Goal: Check status: Check status

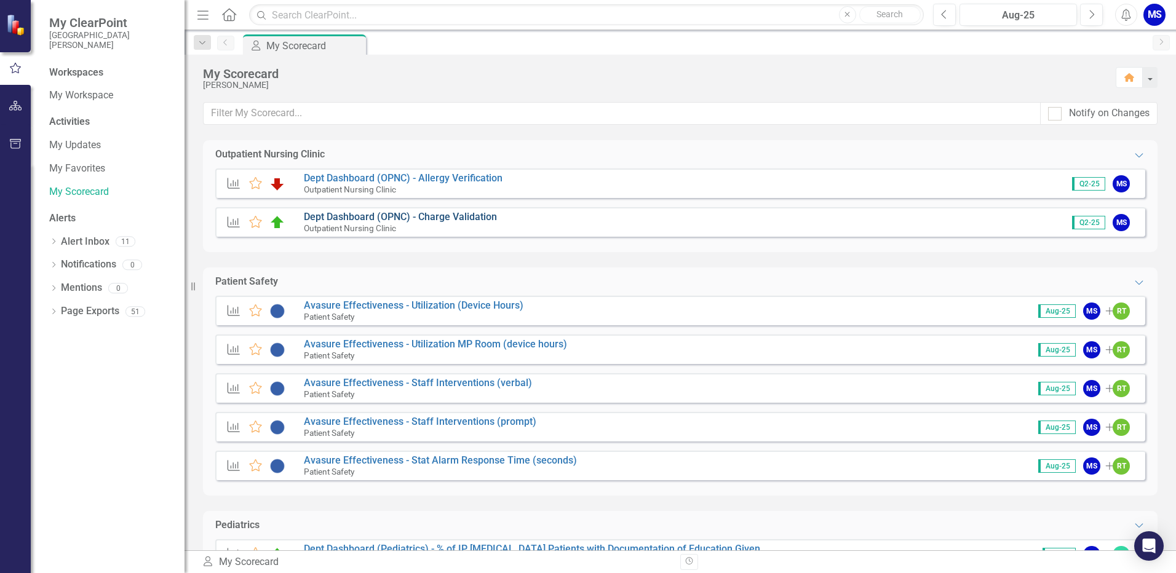
click at [417, 216] on link "Dept Dashboard (OPNC) - Charge Validation" at bounding box center [400, 217] width 193 height 12
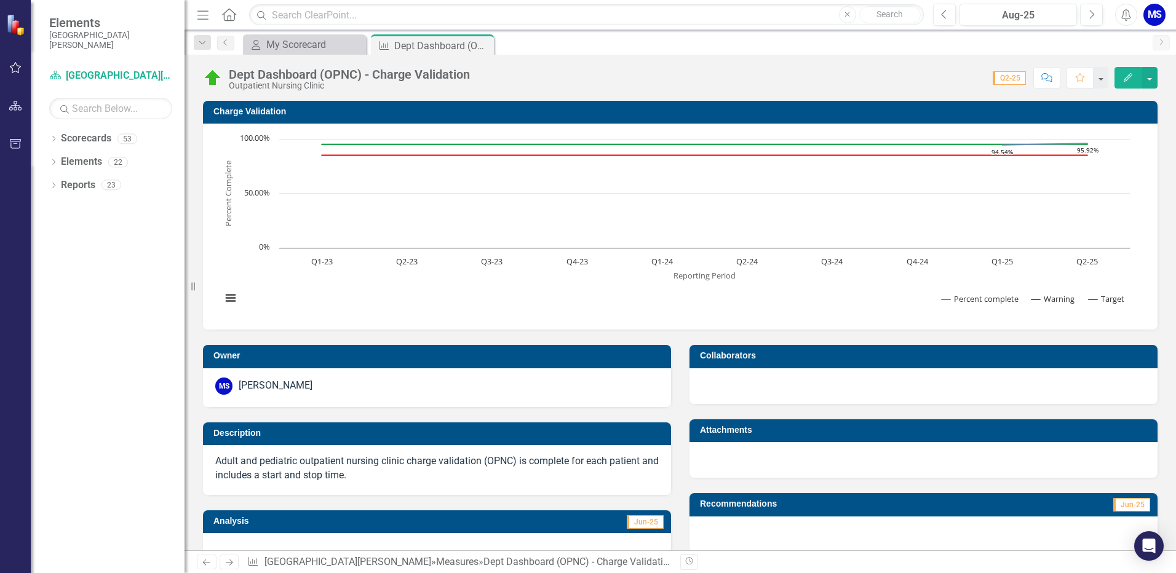
scroll to position [282, 0]
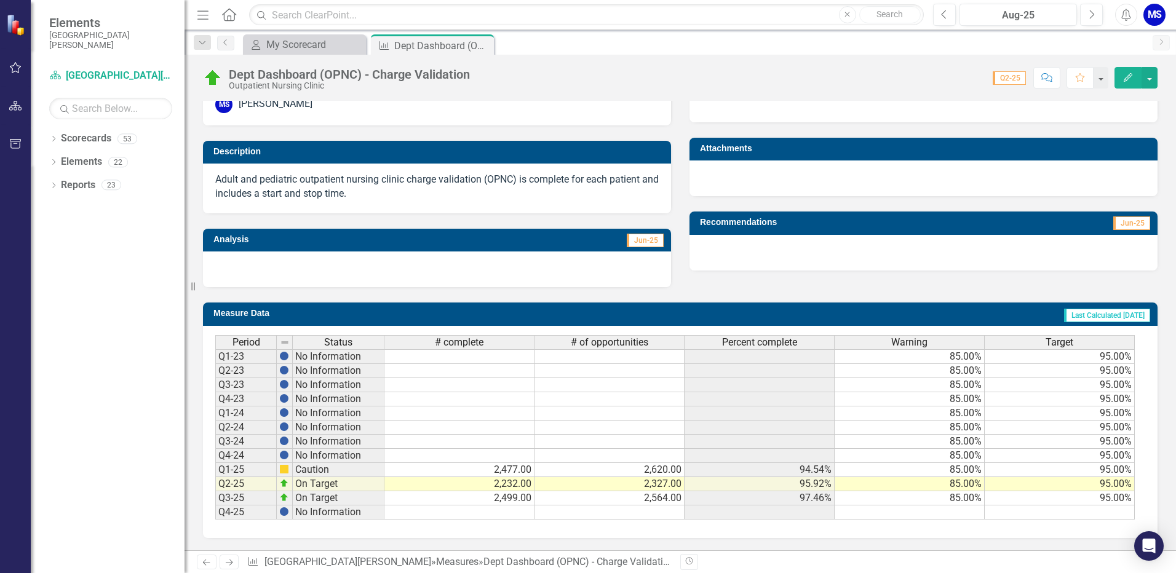
click at [510, 512] on td at bounding box center [459, 512] width 150 height 14
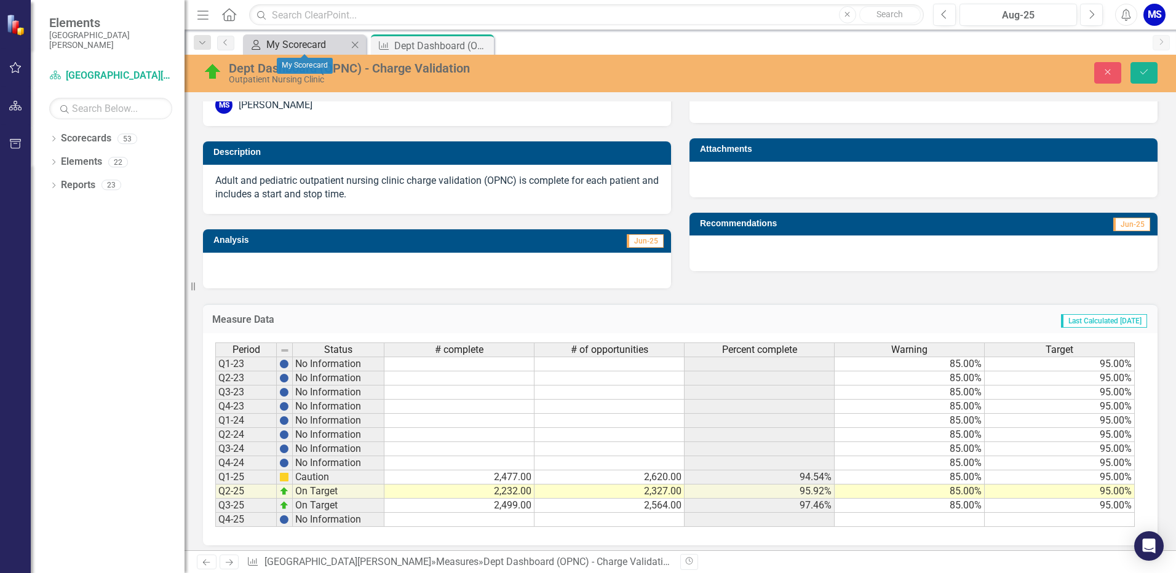
click at [282, 47] on div "My Scorecard" at bounding box center [306, 44] width 81 height 15
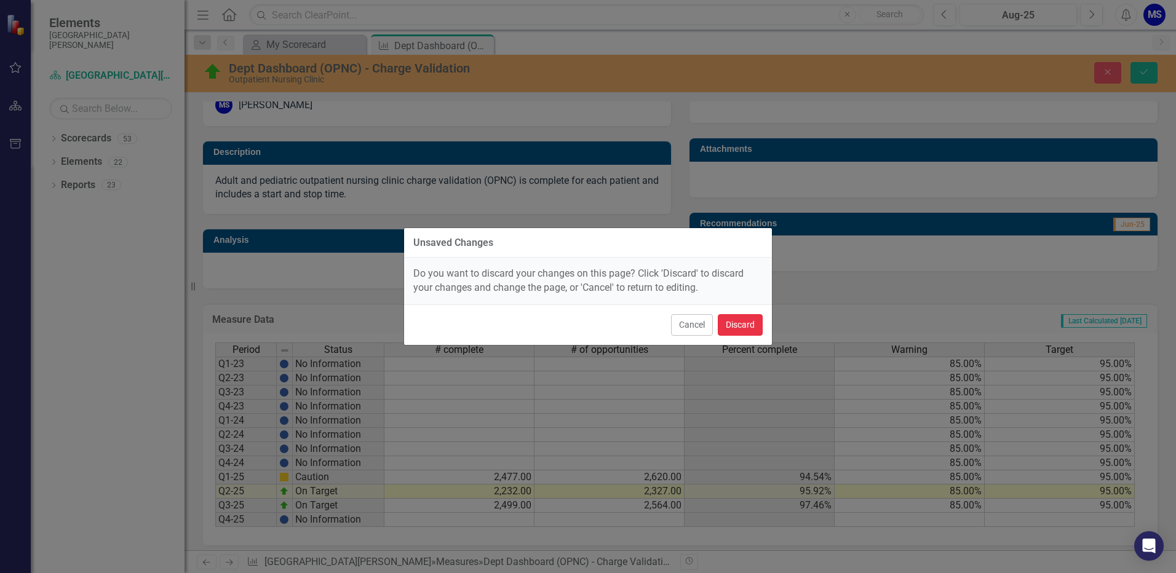
click at [746, 322] on button "Discard" at bounding box center [739, 325] width 45 height 22
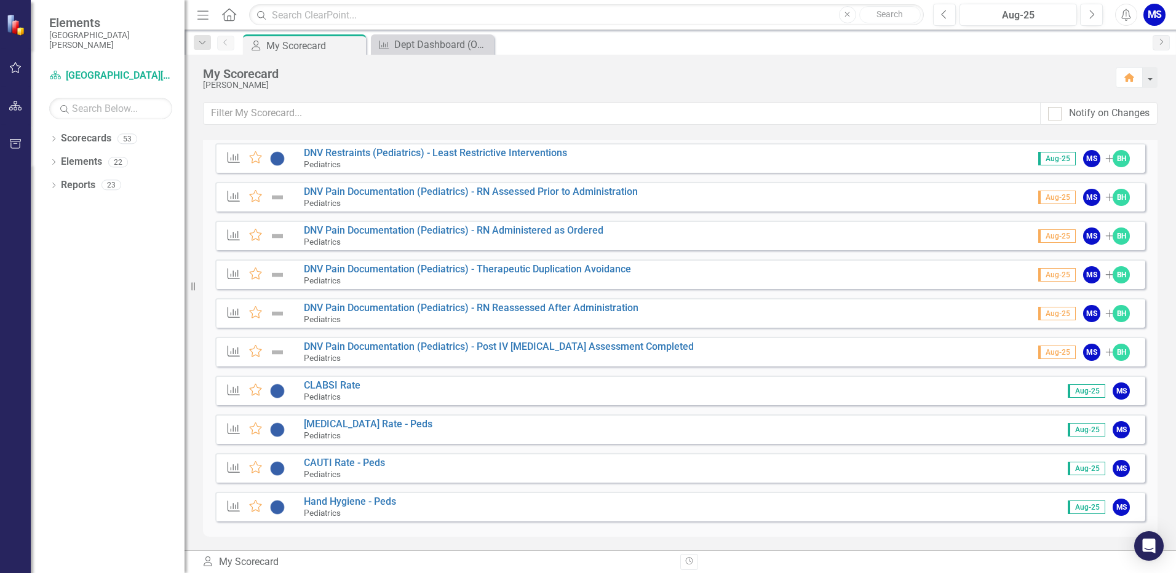
scroll to position [950, 0]
